Goal: Information Seeking & Learning: Understand process/instructions

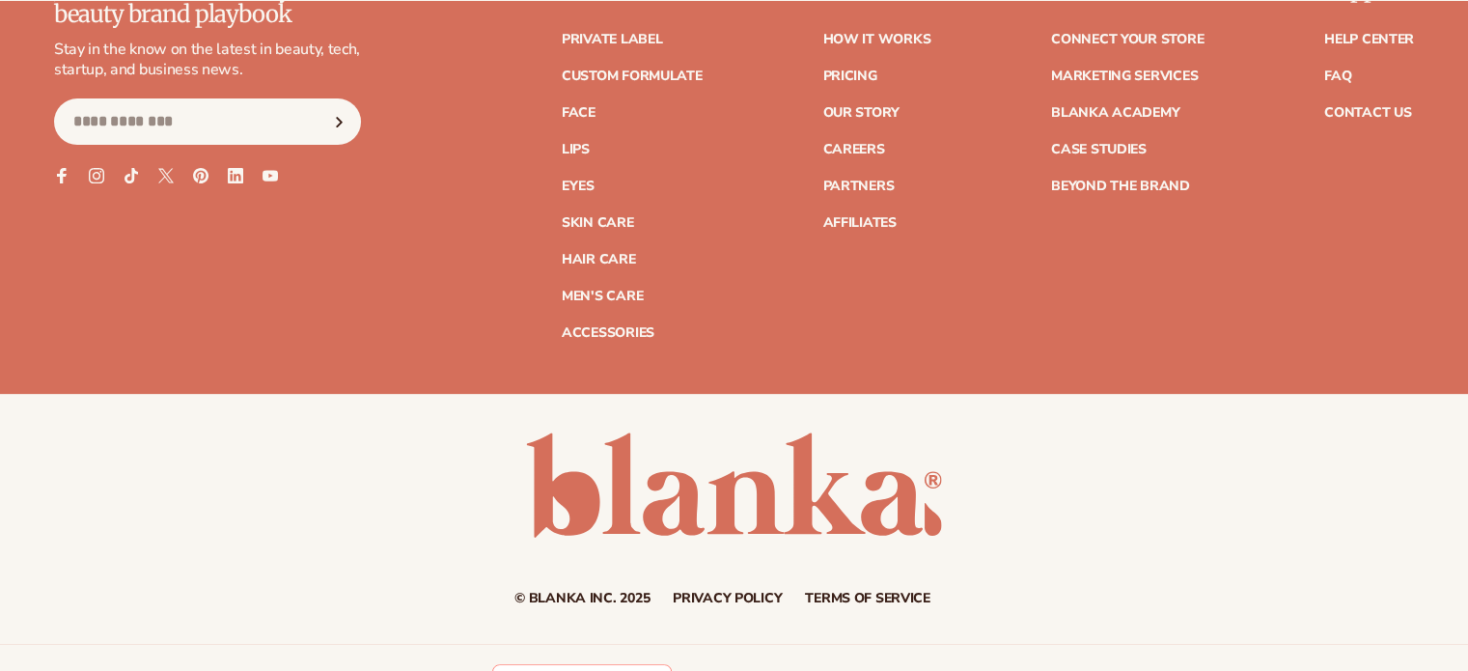
scroll to position [8065, 0]
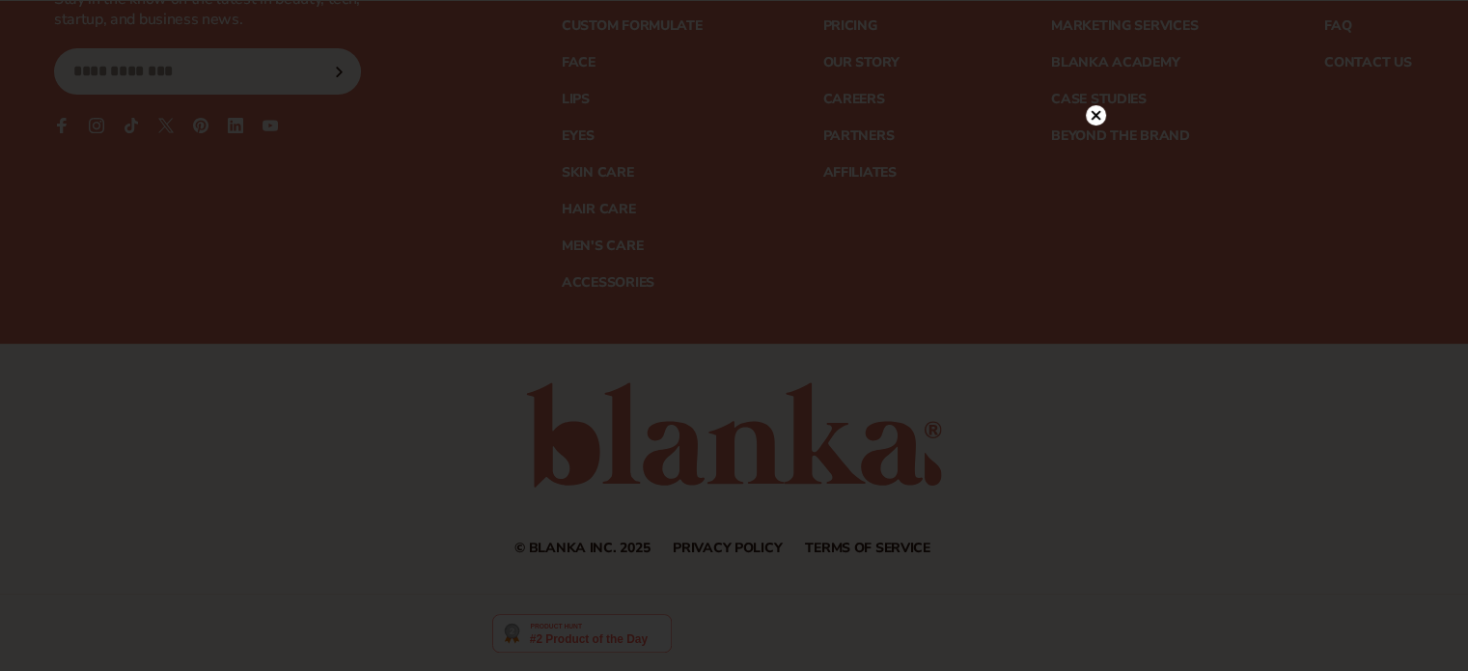
drag, startPoint x: 1477, startPoint y: 35, endPoint x: 1463, endPoint y: 668, distance: 633.2
click at [1083, 78] on icon at bounding box center [1086, 76] width 10 height 10
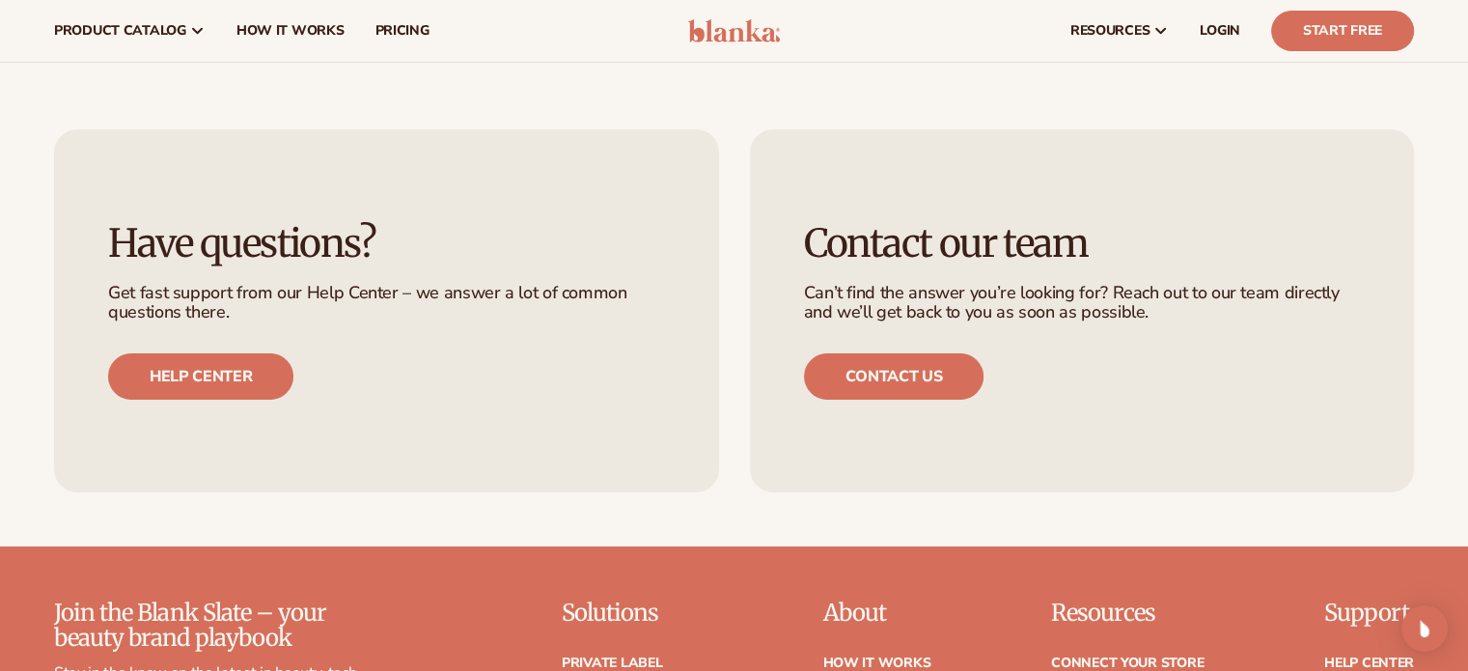
scroll to position [7389, 0]
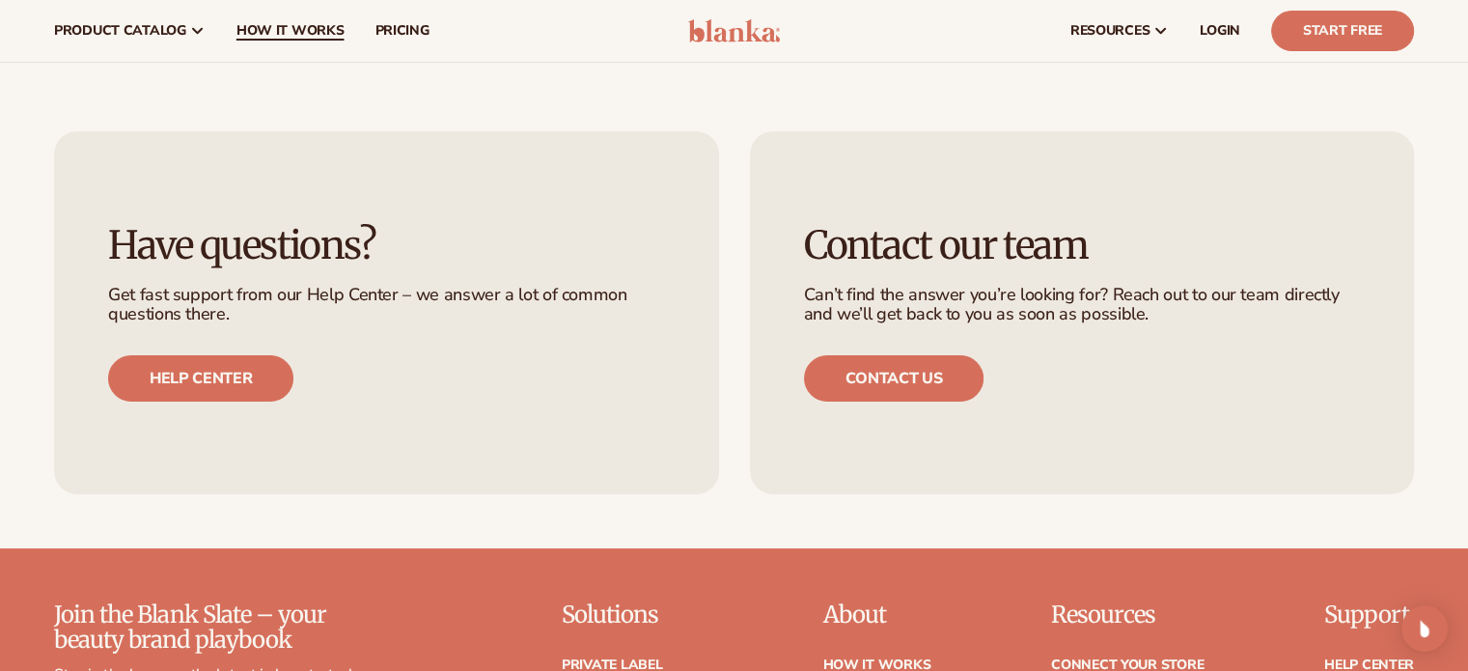
click at [298, 33] on span "How It Works" at bounding box center [290, 30] width 108 height 15
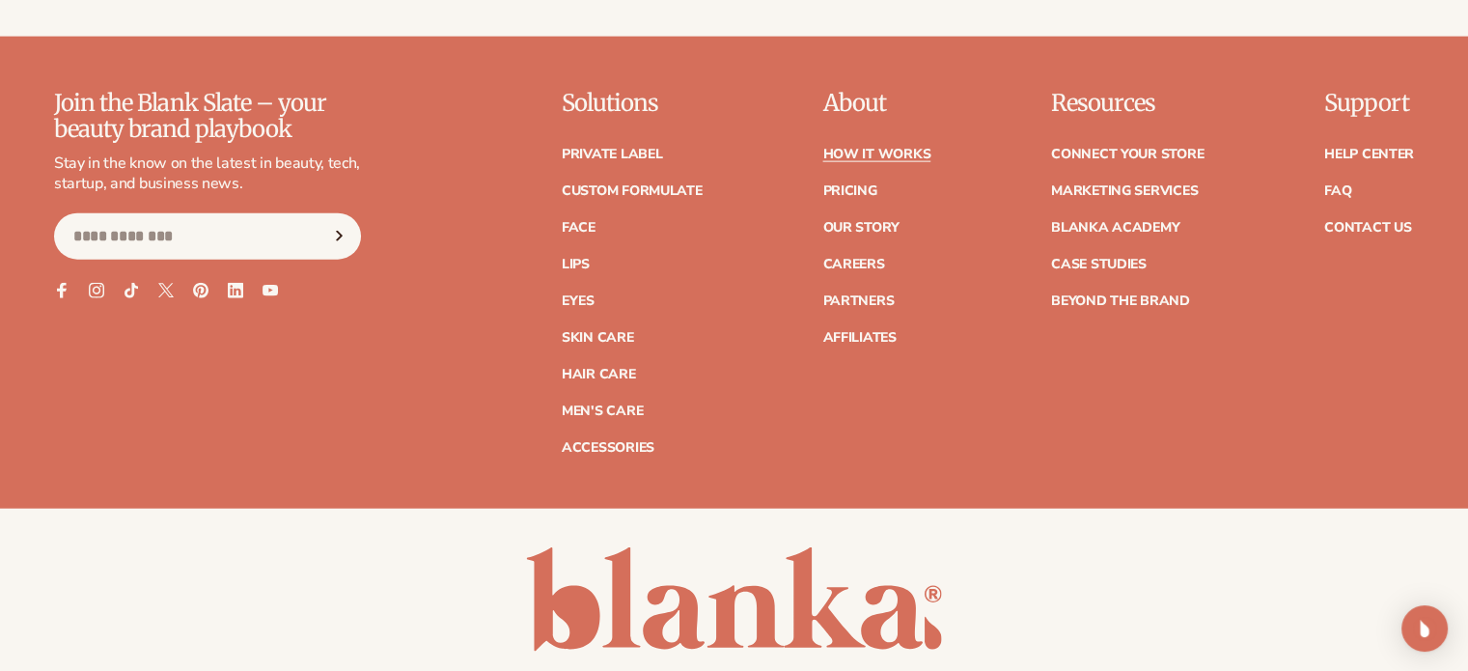
scroll to position [4626, 0]
